Goal: Information Seeking & Learning: Learn about a topic

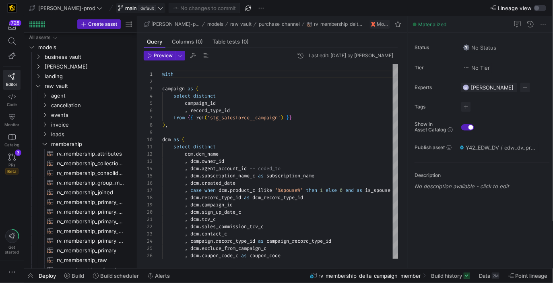
scroll to position [72, 0]
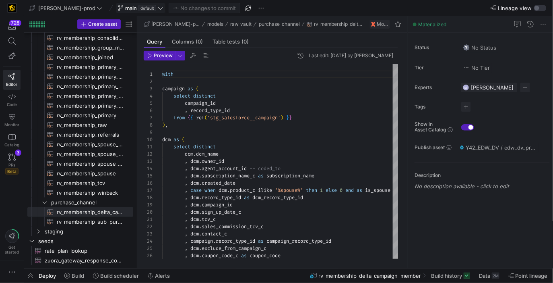
click at [125, 9] on span "main" at bounding box center [131, 8] width 12 height 6
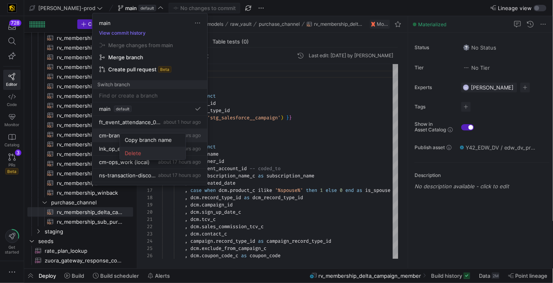
click at [139, 149] on button "Delete" at bounding box center [153, 153] width 66 height 13
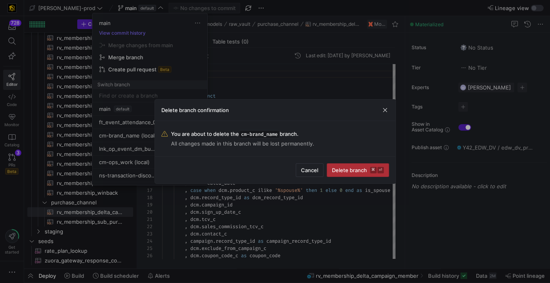
click at [372, 172] on kbd "⌘" at bounding box center [373, 170] width 6 height 6
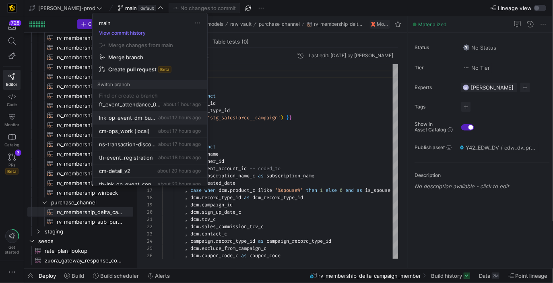
scroll to position [21, 0]
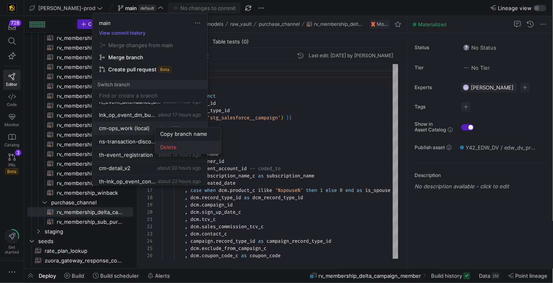
click at [176, 146] on span "Delete" at bounding box center [188, 147] width 56 height 6
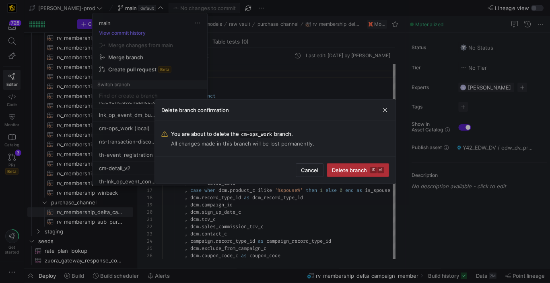
click at [350, 171] on span "Delete branch ⌘ ⏎" at bounding box center [358, 170] width 52 height 6
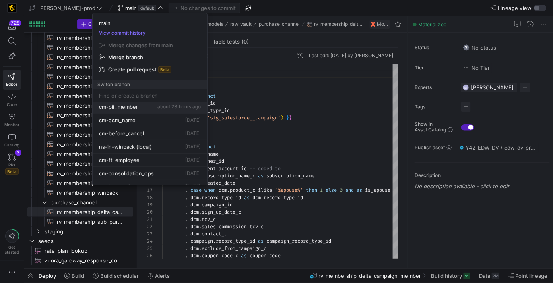
scroll to position [99, 0]
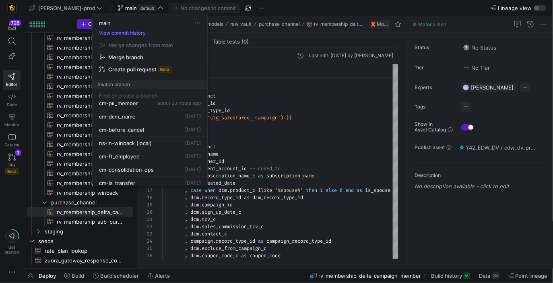
click at [256, 136] on div at bounding box center [276, 141] width 553 height 283
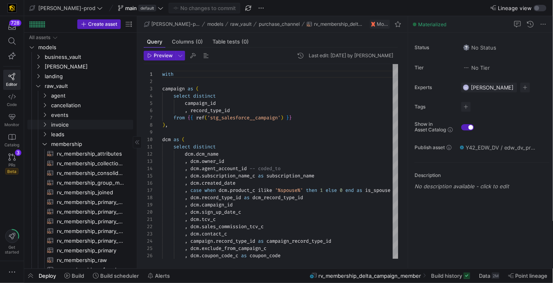
scroll to position [0, 0]
click at [73, 67] on span "[PERSON_NAME]" at bounding box center [79, 66] width 68 height 9
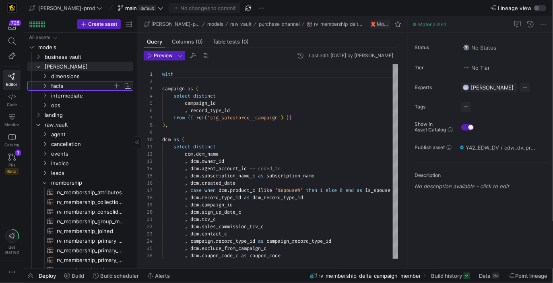
click at [77, 85] on span "facts" at bounding box center [82, 85] width 62 height 9
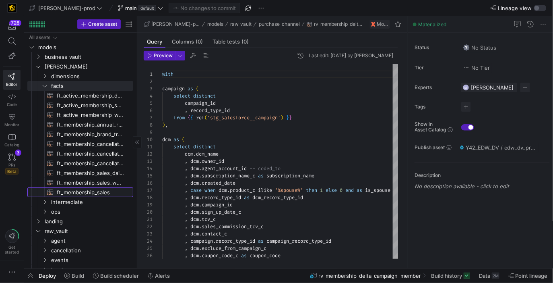
click at [98, 189] on span "ft_membership_sales​​​​​​​​​​" at bounding box center [90, 192] width 67 height 9
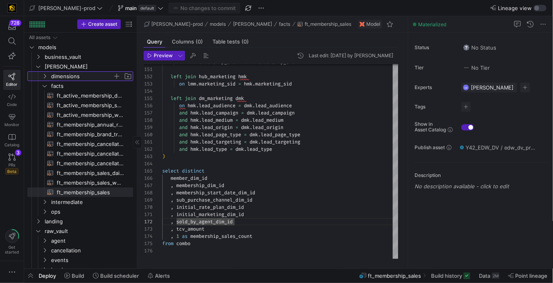
click at [98, 76] on span "dimensions" at bounding box center [82, 76] width 62 height 9
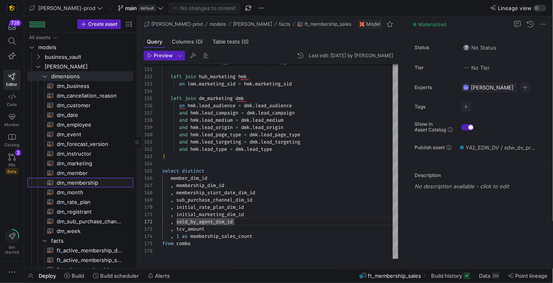
click at [105, 178] on span "dm_membership​​​​​​​​​​" at bounding box center [90, 182] width 67 height 9
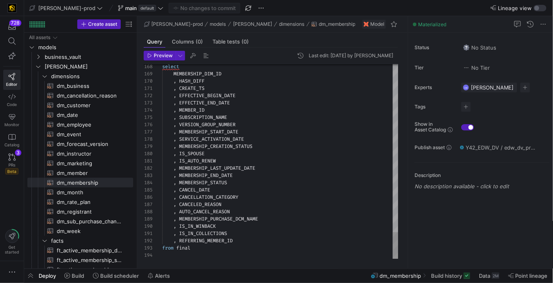
type textarea ", IS_IN_COLLECTIONS , REFERRING_MEMBER_ID from final"
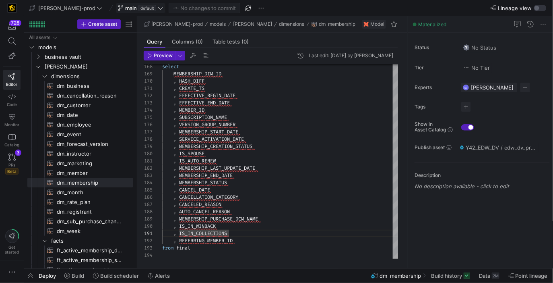
click at [139, 6] on span "default" at bounding box center [148, 8] width 18 height 6
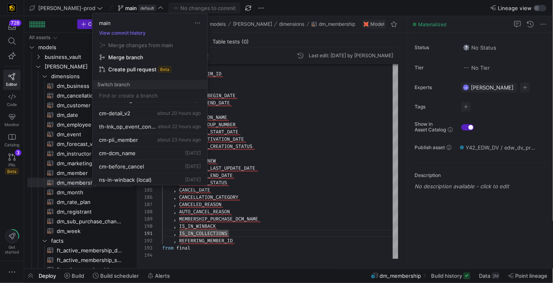
scroll to position [70, 0]
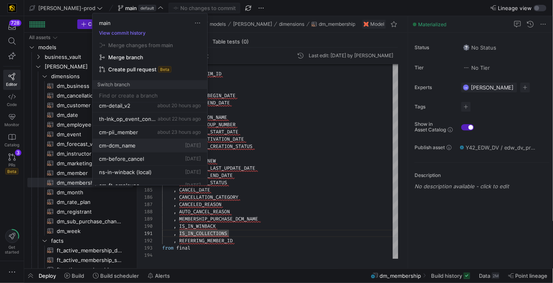
click at [146, 139] on button "cm-dcm_name [DATE]" at bounding box center [150, 145] width 115 height 13
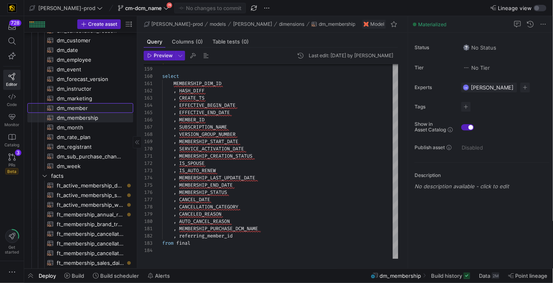
click at [101, 108] on span "dm_member​​​​​​​​​​" at bounding box center [90, 107] width 67 height 9
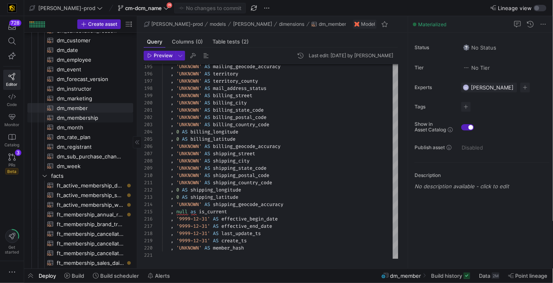
click at [91, 117] on span "dm_membership​​​​​​​​​​" at bounding box center [90, 117] width 67 height 9
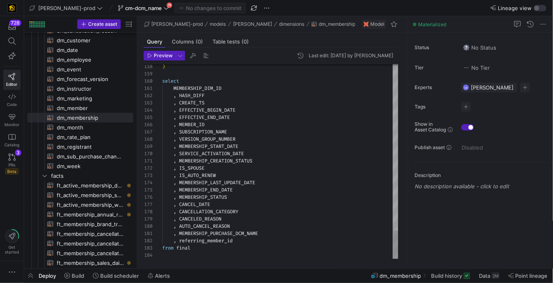
type textarea ", MEMBERSHIP_CREATION_STATUS , IS_SPOUSE , IS_AUTO_RENEW , MEMBERSHIP_LAST_UPDA…"
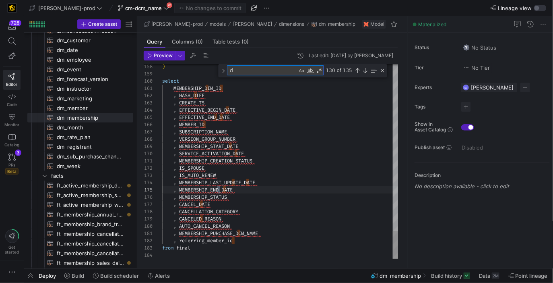
type textarea "dc"
type textarea ", MEMBERSHIP_PURCHASE_DCM_NAME , referring_member_id from final"
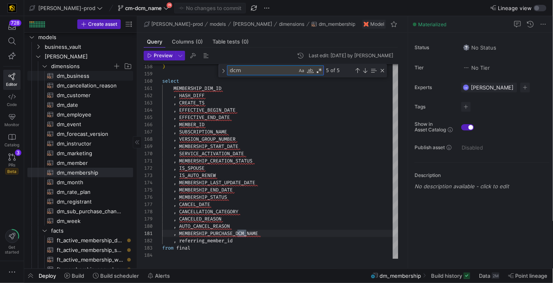
type textarea "dcm"
click at [83, 68] on span "dimensions" at bounding box center [82, 66] width 62 height 9
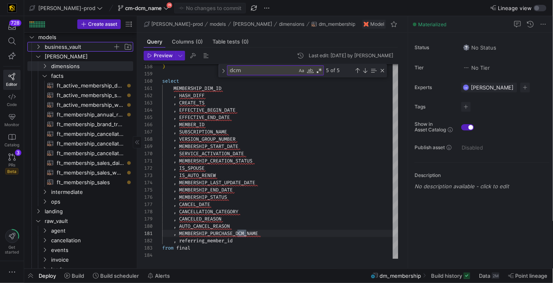
click at [78, 50] on span "business_vault" at bounding box center [79, 46] width 68 height 9
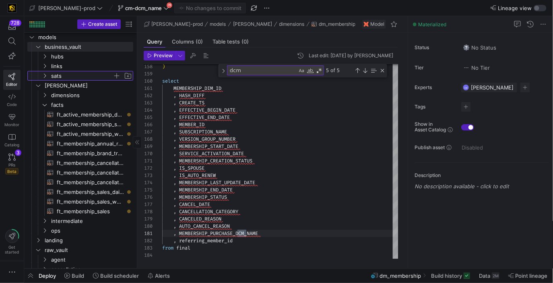
click at [78, 72] on span "sats" at bounding box center [82, 75] width 62 height 9
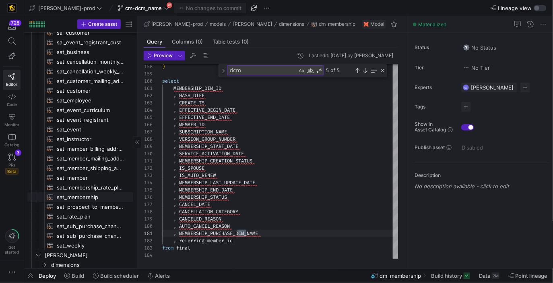
click at [97, 196] on span "sat_membership​​​​​​​​​​" at bounding box center [90, 196] width 67 height 9
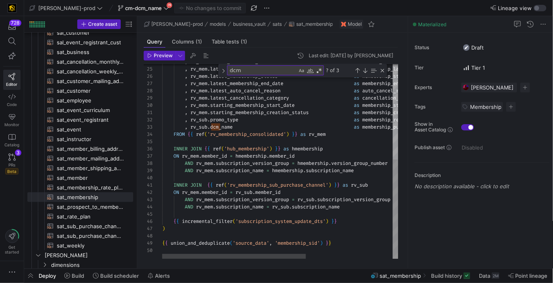
type textarea ", rv_mem.starting_membership_creation_status as membership_creation_status , rv…"
click at [269, 122] on div ", rv_mem . latest_cancelled_date as cancel_date , rv_mem . latest_create_date a…" at bounding box center [351, 68] width 379 height 381
click at [226, 128] on div ", rv_mem . latest_cancelled_date as cancel_date , rv_mem . latest_create_date a…" at bounding box center [351, 68] width 379 height 381
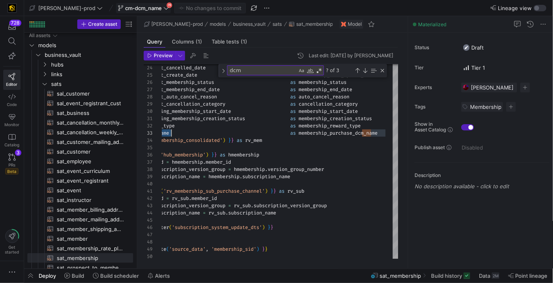
click at [125, 7] on span "cm-dcm_name" at bounding box center [143, 8] width 37 height 6
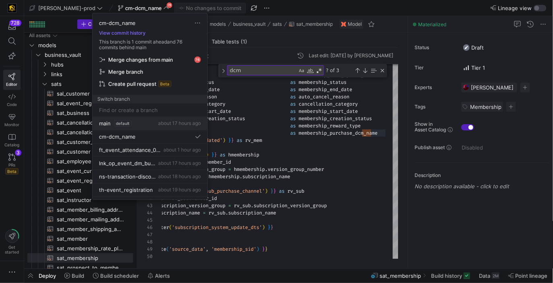
click at [128, 122] on span "default" at bounding box center [123, 123] width 18 height 6
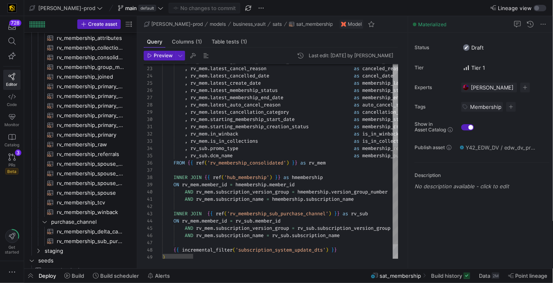
type textarea ", rv_mem.starting_membership_creation_status as membership_creation_status , rv…"
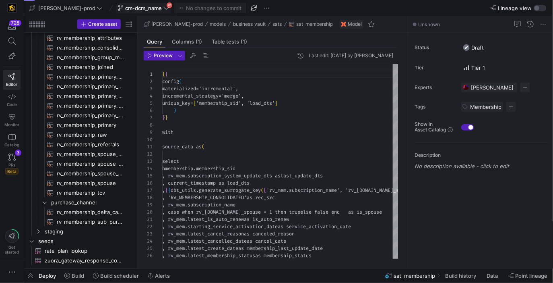
click at [128, 11] on div "cm-dcm_name 76" at bounding box center [143, 8] width 55 height 10
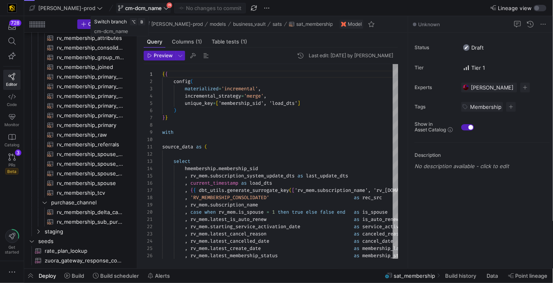
click at [139, 7] on span "cm-dcm_name" at bounding box center [143, 8] width 51 height 6
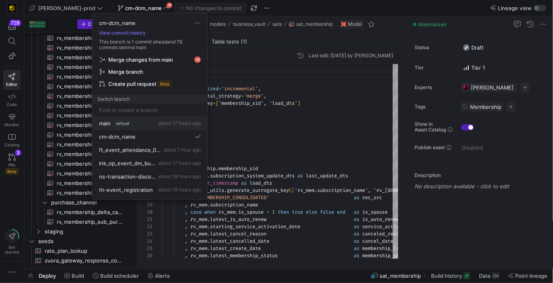
click at [130, 125] on span "default" at bounding box center [123, 123] width 18 height 6
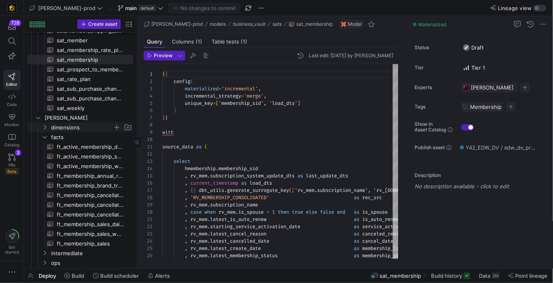
click at [83, 128] on span "dimensions" at bounding box center [82, 127] width 62 height 9
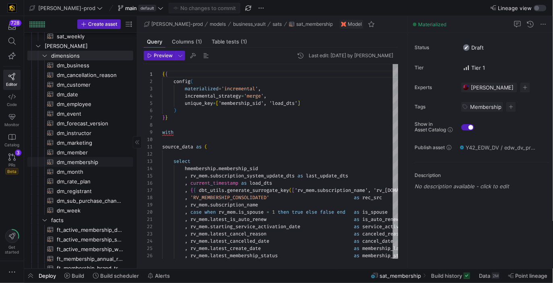
click at [100, 162] on span "dm_membership​​​​​​​​​​" at bounding box center [90, 161] width 67 height 9
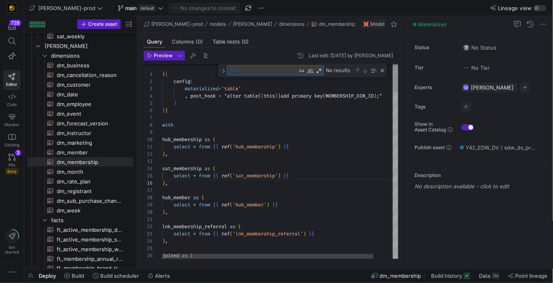
type textarea ", [DOMAIN_NAME]_CANCEL_REASON , [DOMAIN_NAME]_IN_WINBACK , [DOMAIN_NAME]_IN_COL…"
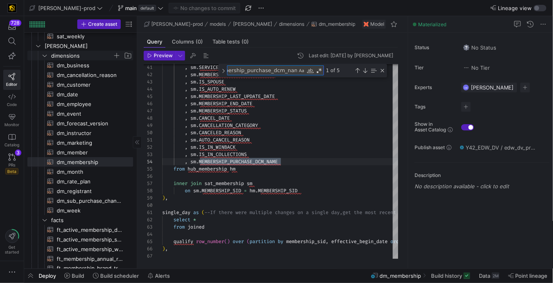
type textarea "membership_purchase_dcm_name"
click at [80, 56] on span "dimensions" at bounding box center [82, 55] width 62 height 9
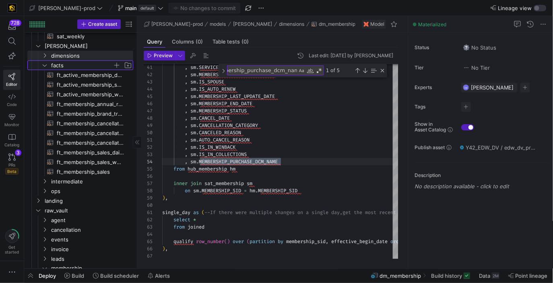
click at [77, 64] on span "facts" at bounding box center [82, 65] width 62 height 9
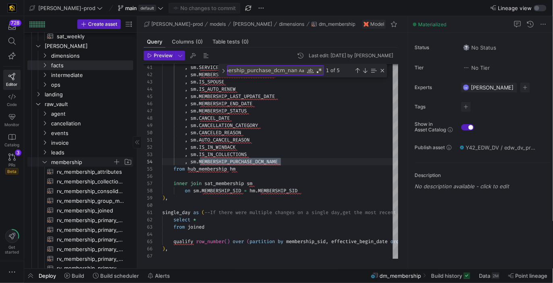
click at [70, 163] on span "membership" at bounding box center [82, 161] width 62 height 9
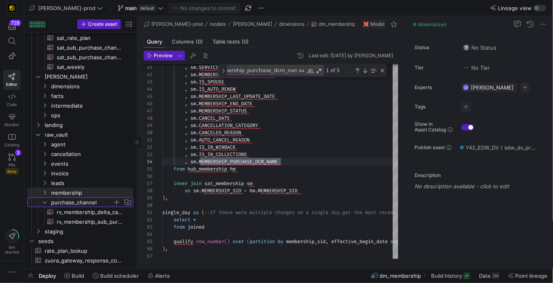
click at [64, 198] on span "purchase_channel" at bounding box center [82, 202] width 62 height 9
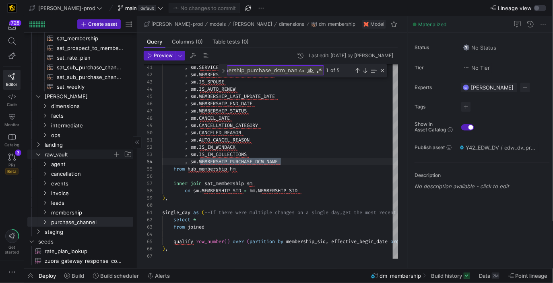
click at [73, 155] on span "raw_vault" at bounding box center [79, 154] width 68 height 9
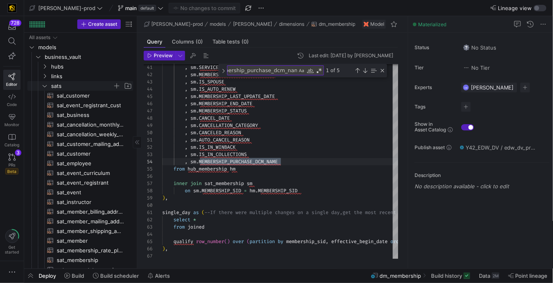
click at [87, 83] on span "sats" at bounding box center [82, 85] width 62 height 9
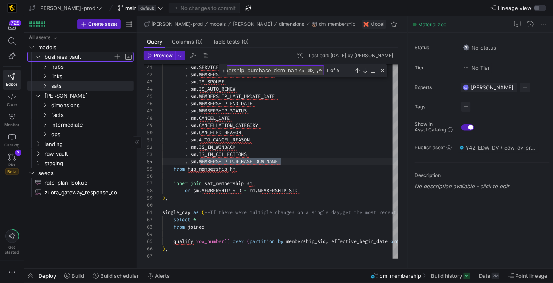
click at [82, 55] on span "business_vault" at bounding box center [79, 56] width 68 height 9
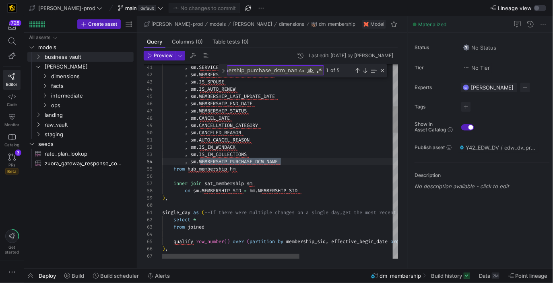
type textarea ", sm.SERVICE_ACTIVATION_DATE , sm.MEMBERSHIP_CREATION_STATUS , [DOMAIN_NAME]_SP…"
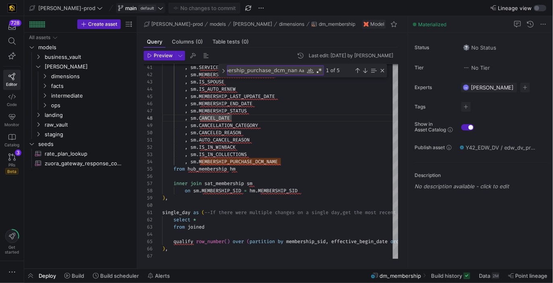
click at [139, 5] on span "default" at bounding box center [148, 8] width 18 height 6
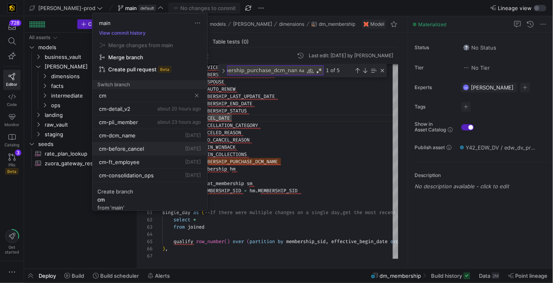
type input "cm"
click at [158, 149] on div "cm-before_cancel [DATE]" at bounding box center [150, 148] width 102 height 6
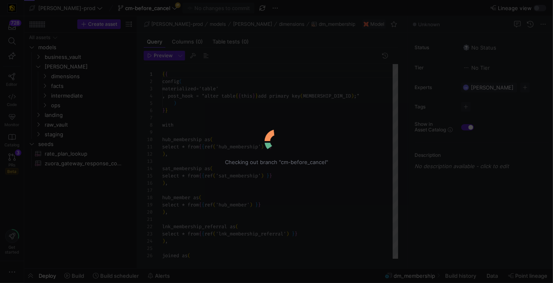
scroll to position [72, 0]
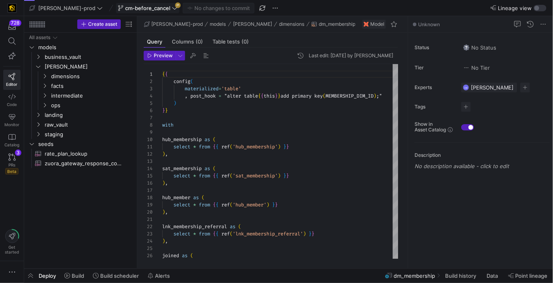
click at [146, 9] on span "cm-before_cancel" at bounding box center [148, 8] width 60 height 6
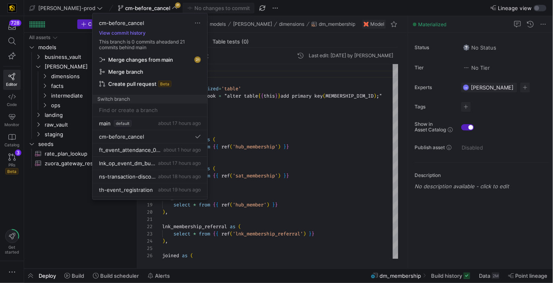
click at [151, 57] on span "Merge changes from main" at bounding box center [140, 59] width 65 height 6
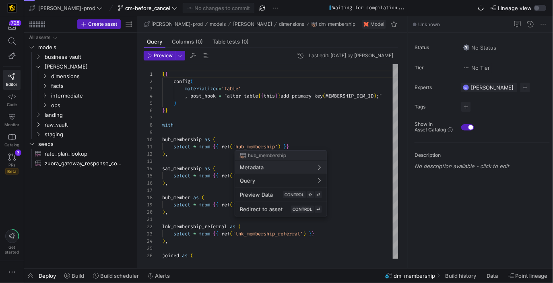
click at [286, 104] on div at bounding box center [276, 141] width 553 height 283
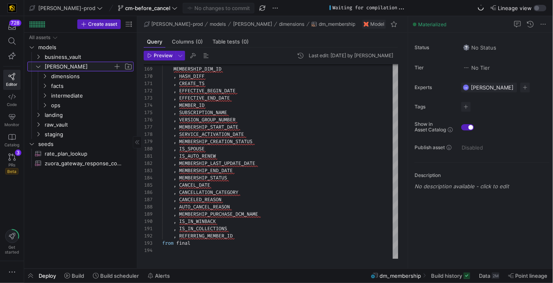
click at [96, 67] on span "[PERSON_NAME]" at bounding box center [79, 66] width 68 height 9
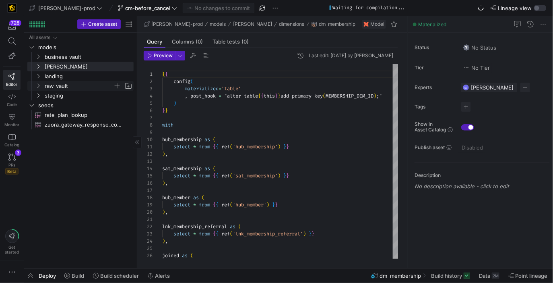
click at [78, 85] on span "raw_vault" at bounding box center [79, 85] width 68 height 9
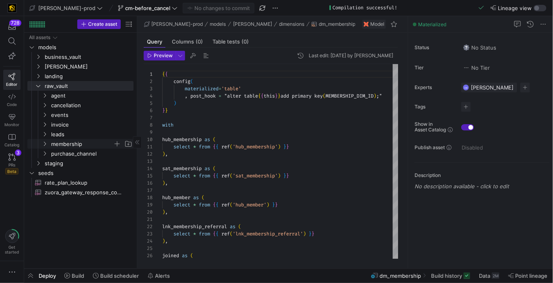
click at [66, 141] on span "membership" at bounding box center [82, 143] width 62 height 9
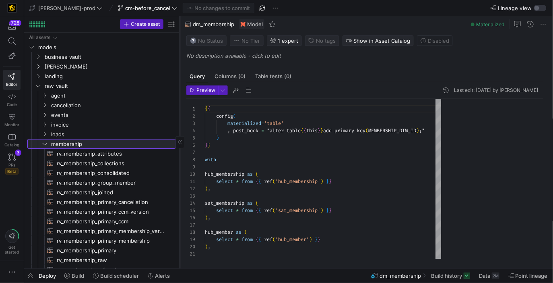
drag, startPoint x: 137, startPoint y: 178, endPoint x: 179, endPoint y: 175, distance: 42.8
click at [180, 175] on div at bounding box center [180, 142] width 0 height 252
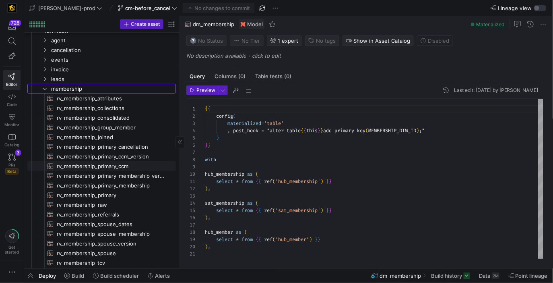
scroll to position [64, 0]
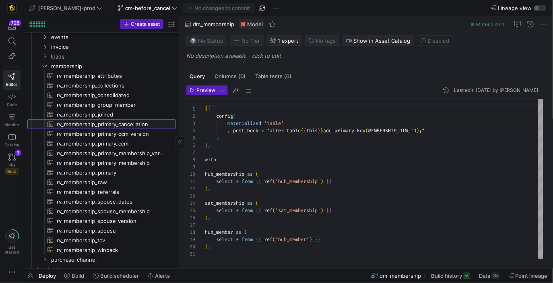
click at [155, 122] on span "rv_membership_primary_cancellation​​​​​​​​​​" at bounding box center [112, 124] width 110 height 9
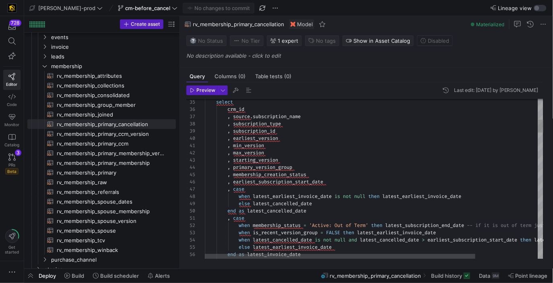
scroll to position [22, 90]
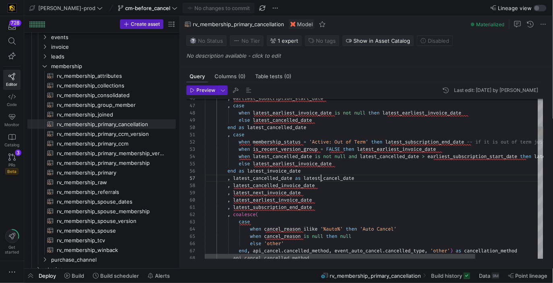
scroll to position [43, 116]
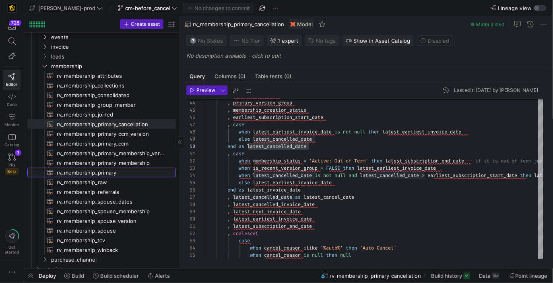
click at [130, 170] on span "rv_membership_primary​​​​​​​​​​" at bounding box center [112, 172] width 110 height 9
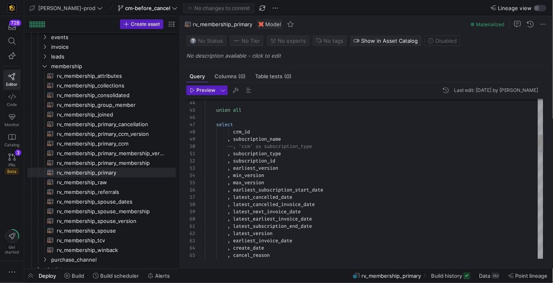
type textarea ", subscription_type , subscription_id , earliest_version , min_version , max_ve…"
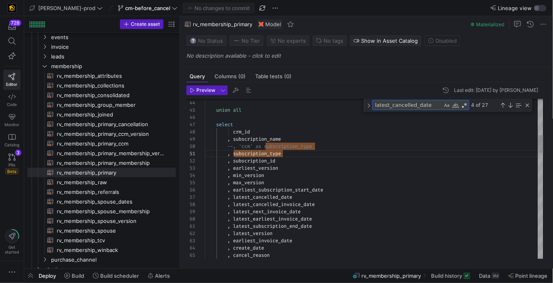
scroll to position [0, 90]
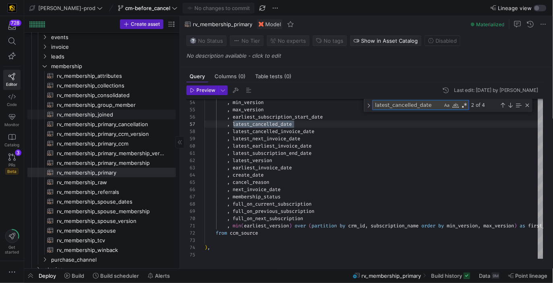
type textarea "latest_cancelled_date"
click at [135, 111] on span "rv_membership_joined​​​​​​​​​​" at bounding box center [112, 114] width 110 height 9
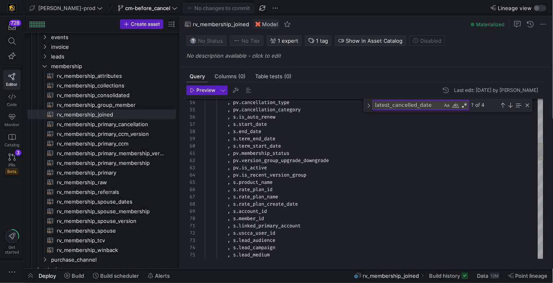
type textarea ", pv.membership_status , pv.version_group_upgrade_downgrade , [DOMAIN_NAME]_act…"
type textarea "rate_plan_name"
paste textarea "latest_cancelled_dat"
type textarea "as subscription_version_group , case when [DOMAIN_NAME]_spouse = 1 then sp.min_…"
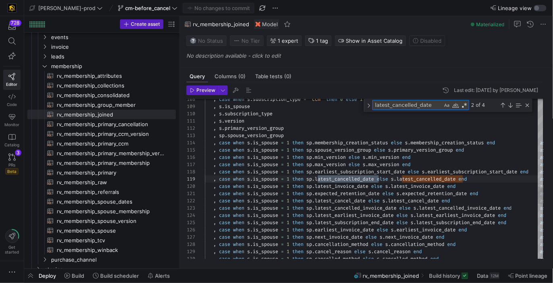
scroll to position [43, 174]
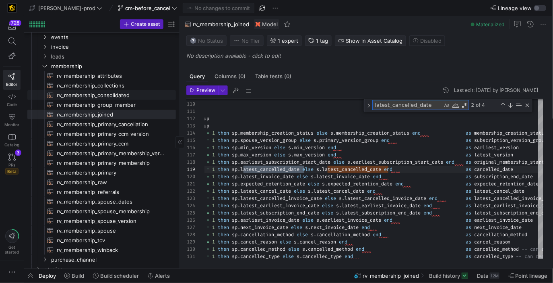
type textarea "latest_cancelled_date"
click at [130, 93] on span "rv_membership_consolidated​​​​​​​​​​" at bounding box center [112, 95] width 110 height 9
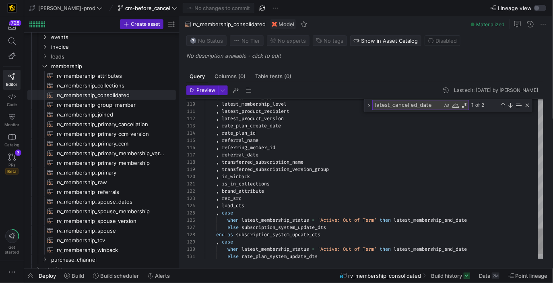
type textarea ", is_in_collections , brand_attribute , rec_src , load_dts , case when latest_m…"
type textarea "ca"
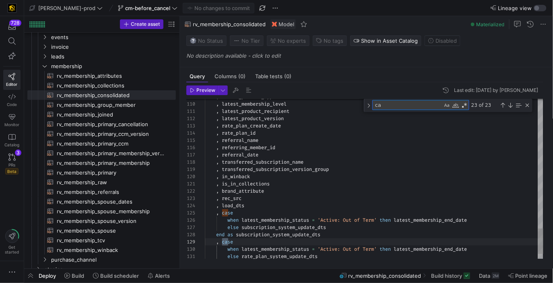
type textarea "nded following) as latest_membership_status , last_value(is_active) over (parti…"
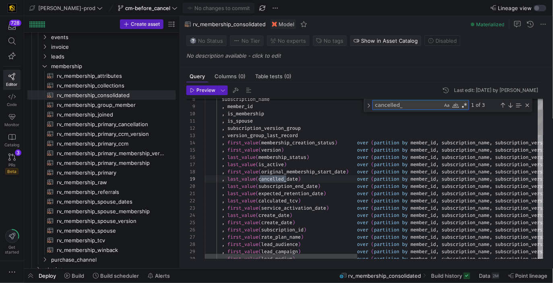
scroll to position [36, 84]
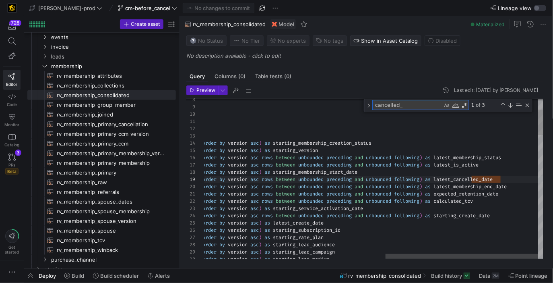
type textarea "cancelled_"
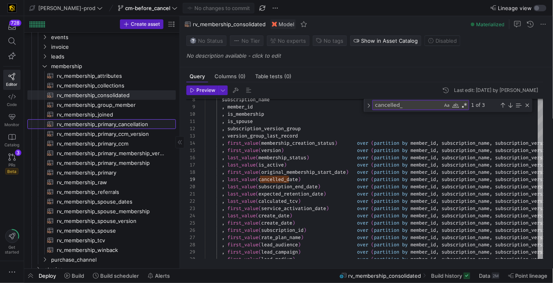
click at [144, 125] on span "rv_membership_primary_cancellation​​​​​​​​​​" at bounding box center [112, 124] width 110 height 9
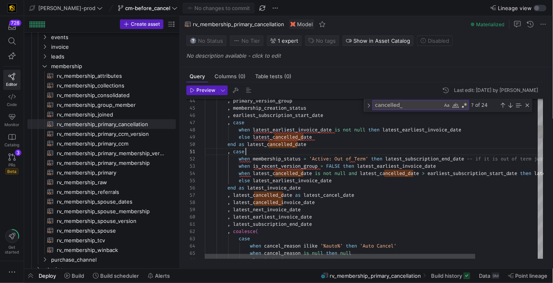
scroll to position [0, 40]
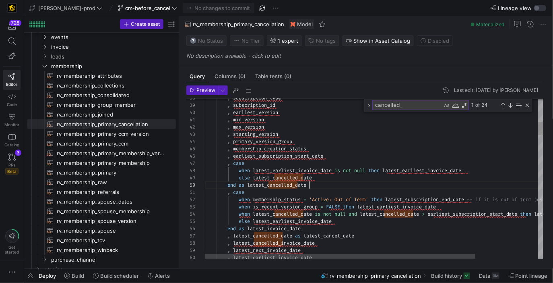
scroll to position [65, 104]
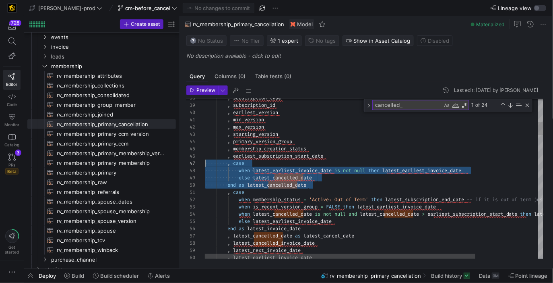
scroll to position [43, 0]
drag, startPoint x: 326, startPoint y: 184, endPoint x: 183, endPoint y: 165, distance: 144.2
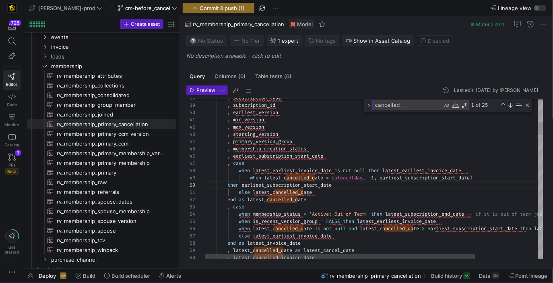
scroll to position [58, 46]
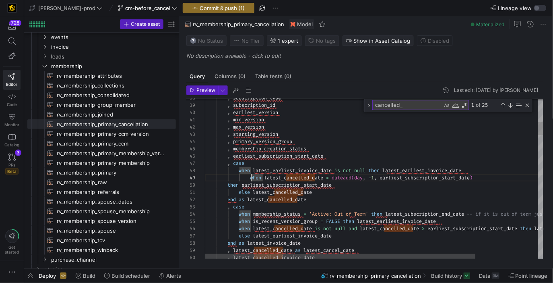
scroll to position [58, 34]
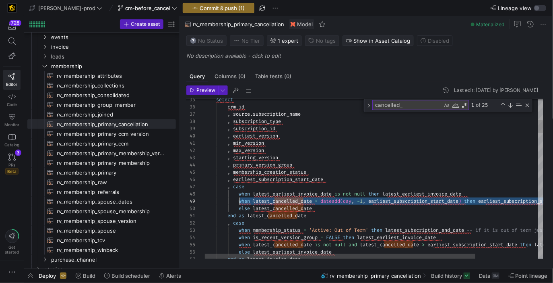
drag, startPoint x: 523, startPoint y: 200, endPoint x: 240, endPoint y: 200, distance: 283.5
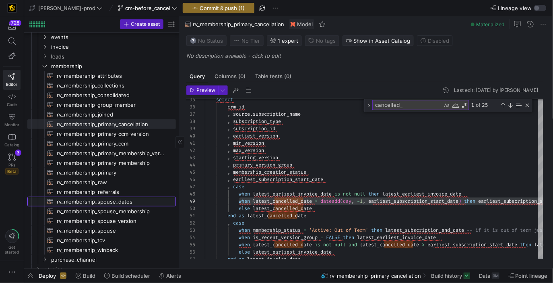
click at [127, 203] on span "rv_membership_spouse_dates​​​​​​​​​​" at bounding box center [112, 201] width 110 height 9
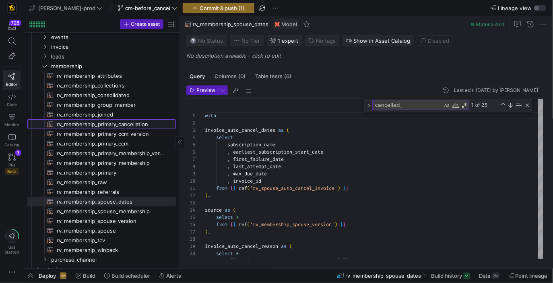
click at [141, 125] on span "rv_membership_primary_cancellation​​​​​​​​​​" at bounding box center [112, 124] width 110 height 9
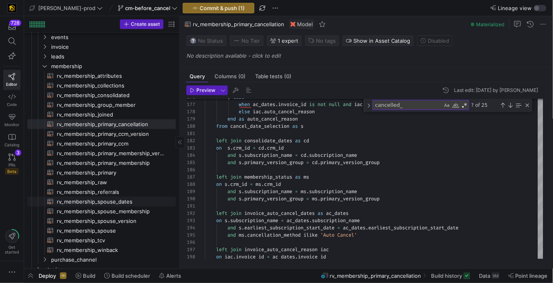
click at [127, 200] on span "rv_membership_spouse_dates​​​​​​​​​​" at bounding box center [112, 201] width 110 height 9
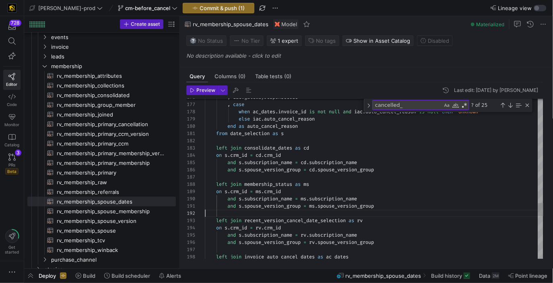
type textarea "and s.spouse_version_group = ms.spouse_version_group left join recent_version_c…"
type textarea "l"
type textarea "and ms.cancellation_method ilike 'Auto Cancel' left join invoice_auto_cancel_re…"
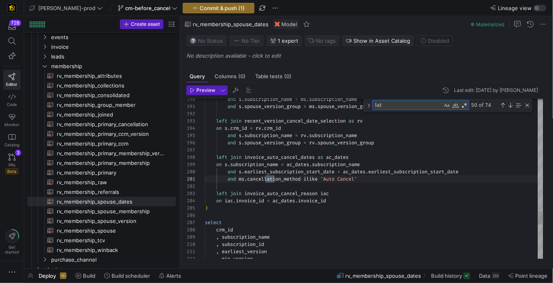
type textarea "late"
type textarea ", earliest_version , min_version , max_version , spouse_version_group , earlies…"
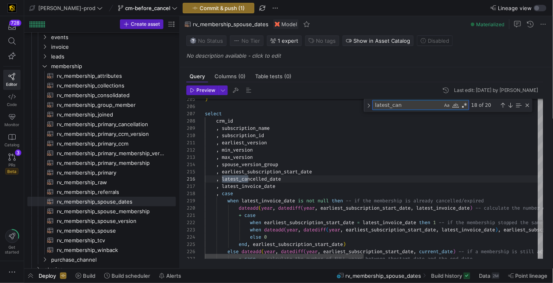
scroll to position [72, 46]
type textarea "latest_cancelled_date"
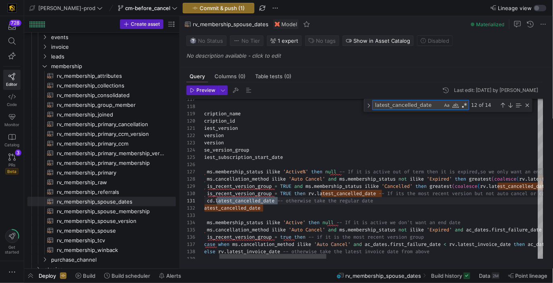
scroll to position [29, 119]
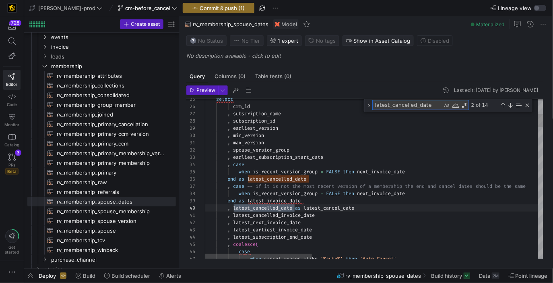
scroll to position [72, 110]
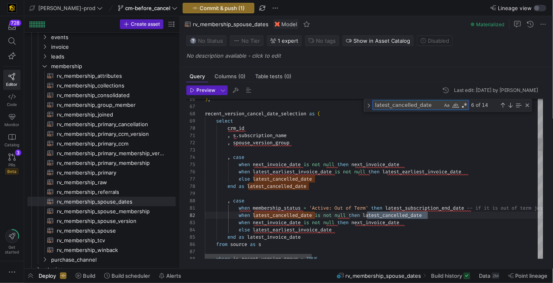
type textarea "), consolidate_dates as ( select crm_id , subscription_name , spouse_version_gr…"
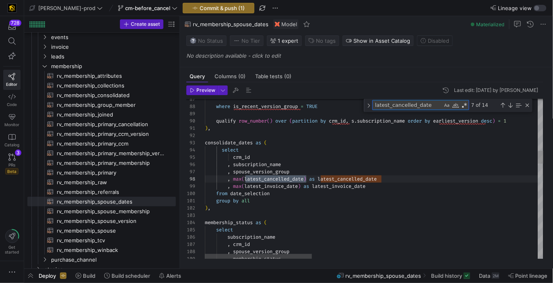
scroll to position [72, 101]
type textarea "latest_cancelled_date"
click at [152, 124] on span "rv_membership_primary_cancellation​​​​​​​​​​" at bounding box center [112, 124] width 110 height 9
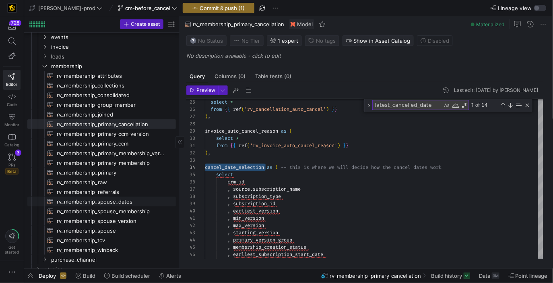
click at [119, 202] on span "rv_membership_spouse_dates​​​​​​​​​​" at bounding box center [112, 201] width 110 height 9
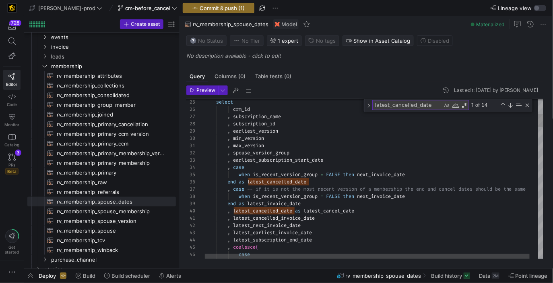
type textarea ", latest_cancelled_invoice_date , latest_next_invoice_date , latest_earliest_in…"
type textarea "latest_earliest_invoice_date"
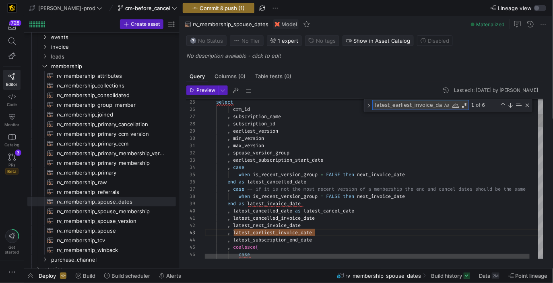
paste textarea "cancel_date_selection"
type textarea ", is_recent_version_group , spouse_on_current_subscription , spouse_on_previous…"
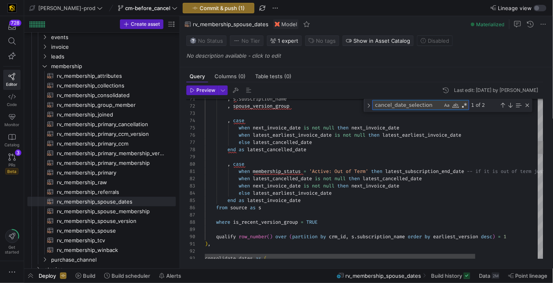
type textarea "cancel_date_selection"
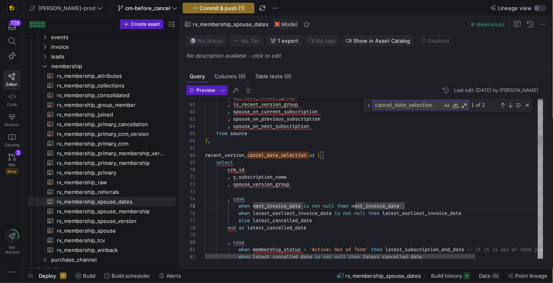
scroll to position [36, 96]
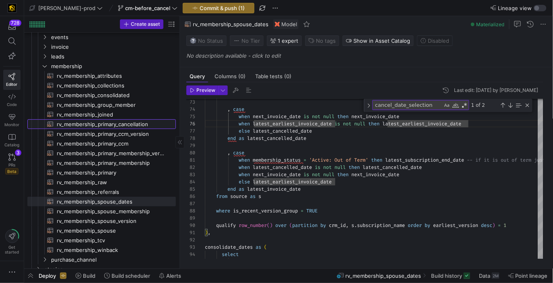
click at [142, 126] on span "rv_membership_primary_cancellation​​​​​​​​​​" at bounding box center [112, 124] width 110 height 9
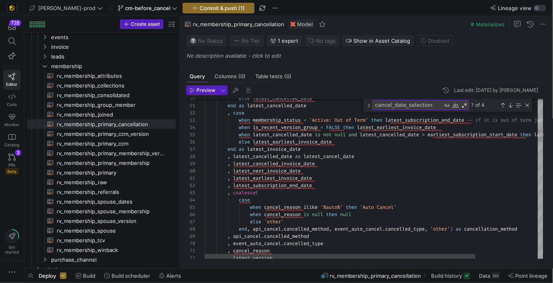
type textarea ", latest_earliest_invoice_date , latest_subscription_end_date , coalesce( case …"
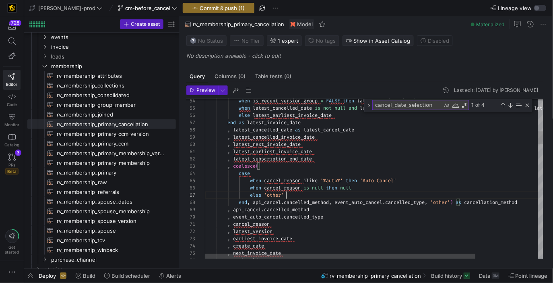
scroll to position [43, 81]
